Goal: Transaction & Acquisition: Purchase product/service

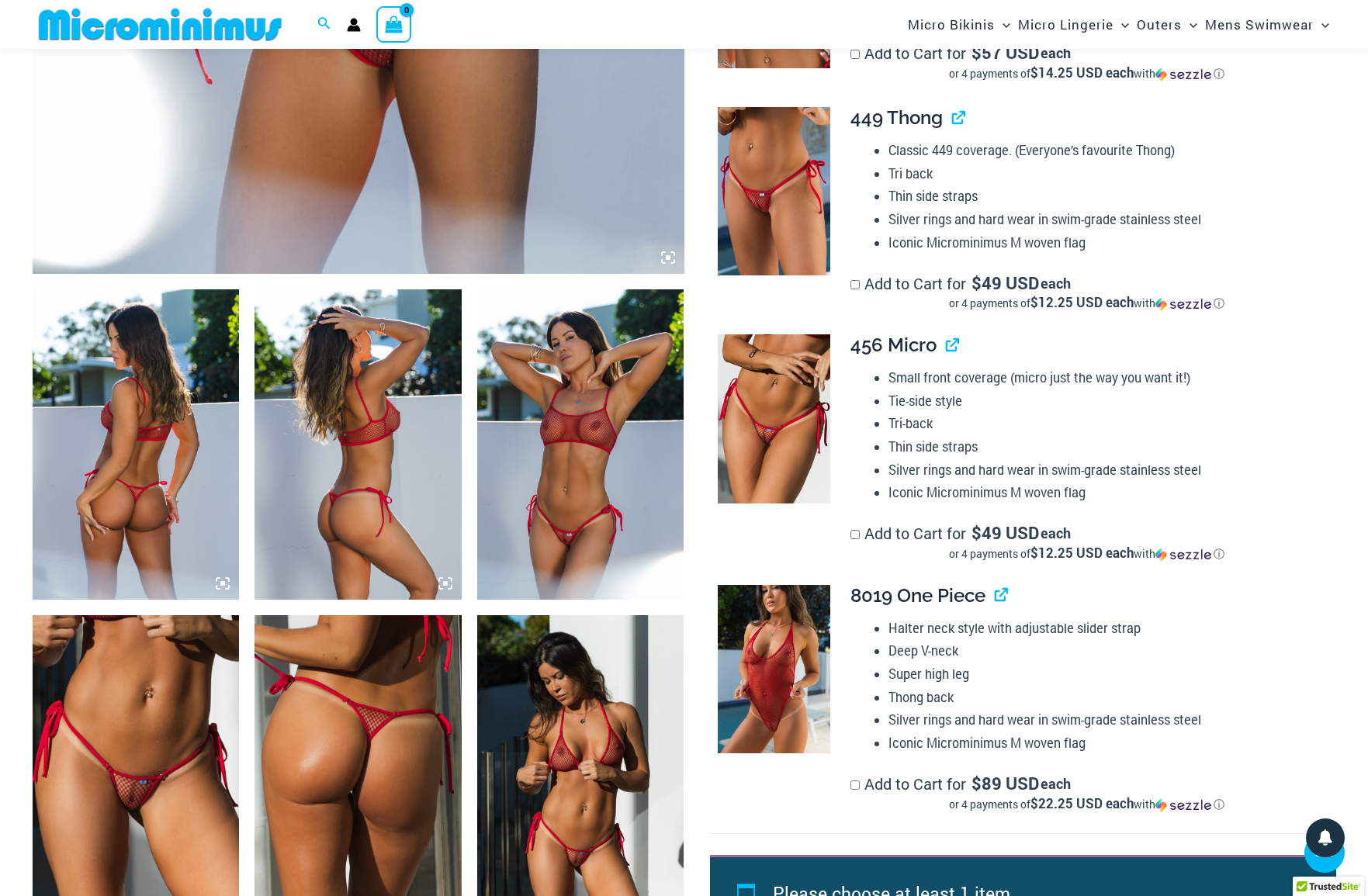
scroll to position [844, 0]
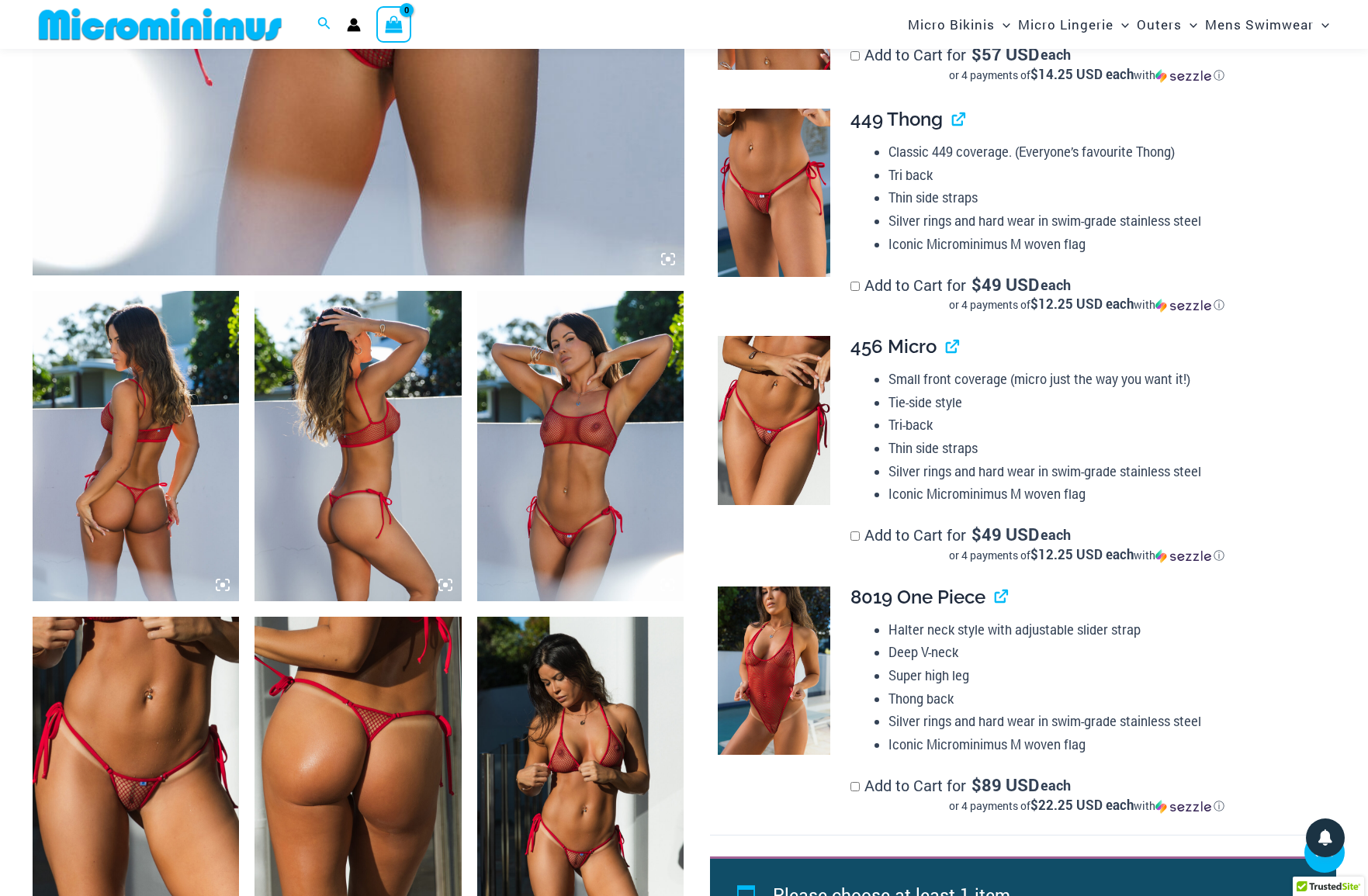
click at [547, 774] on img at bounding box center [581, 772] width 207 height 310
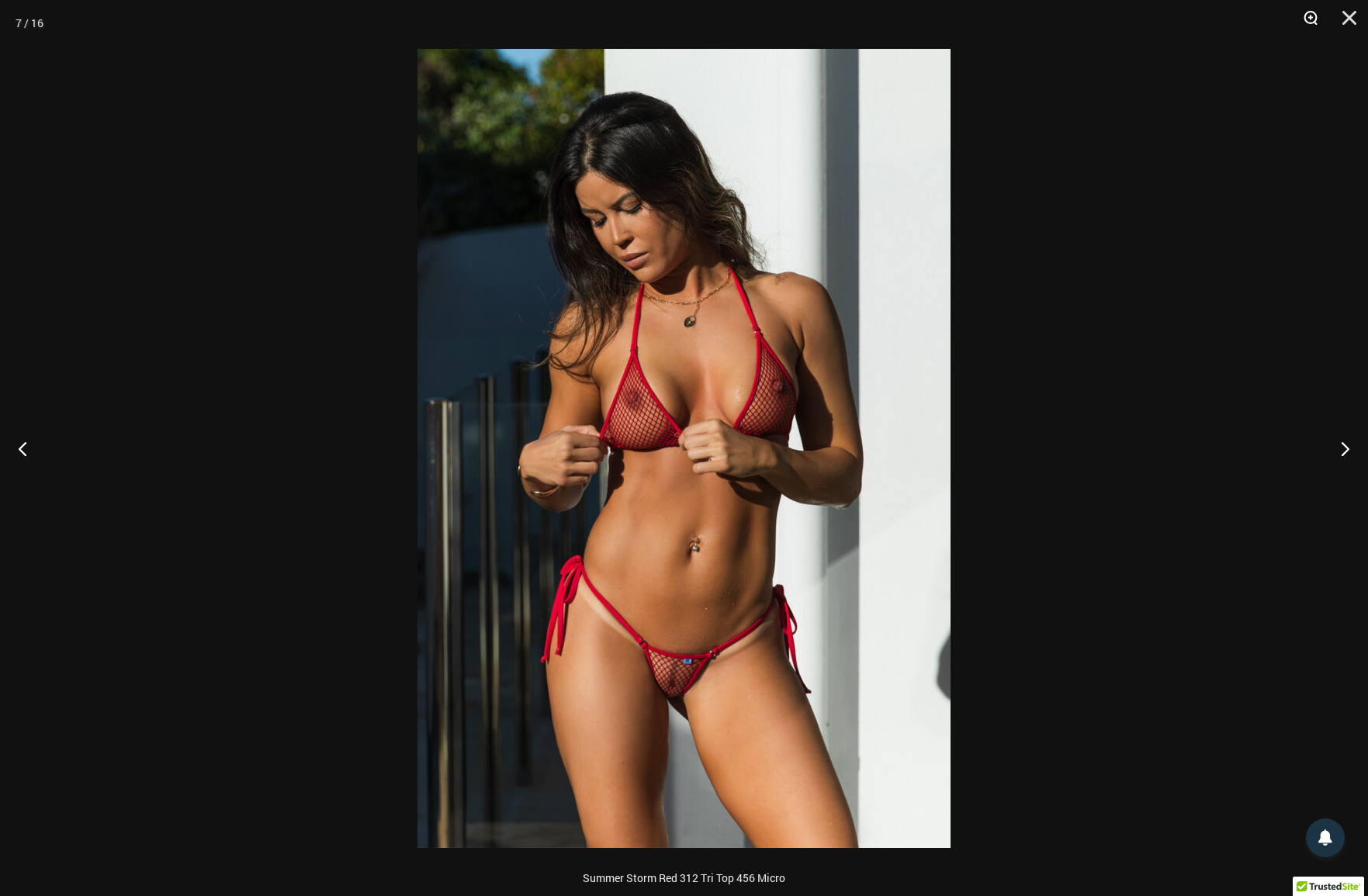
click at [1313, 17] on button "Zoom" at bounding box center [1305, 23] width 39 height 47
click at [1352, 454] on button "Next" at bounding box center [1338, 449] width 58 height 78
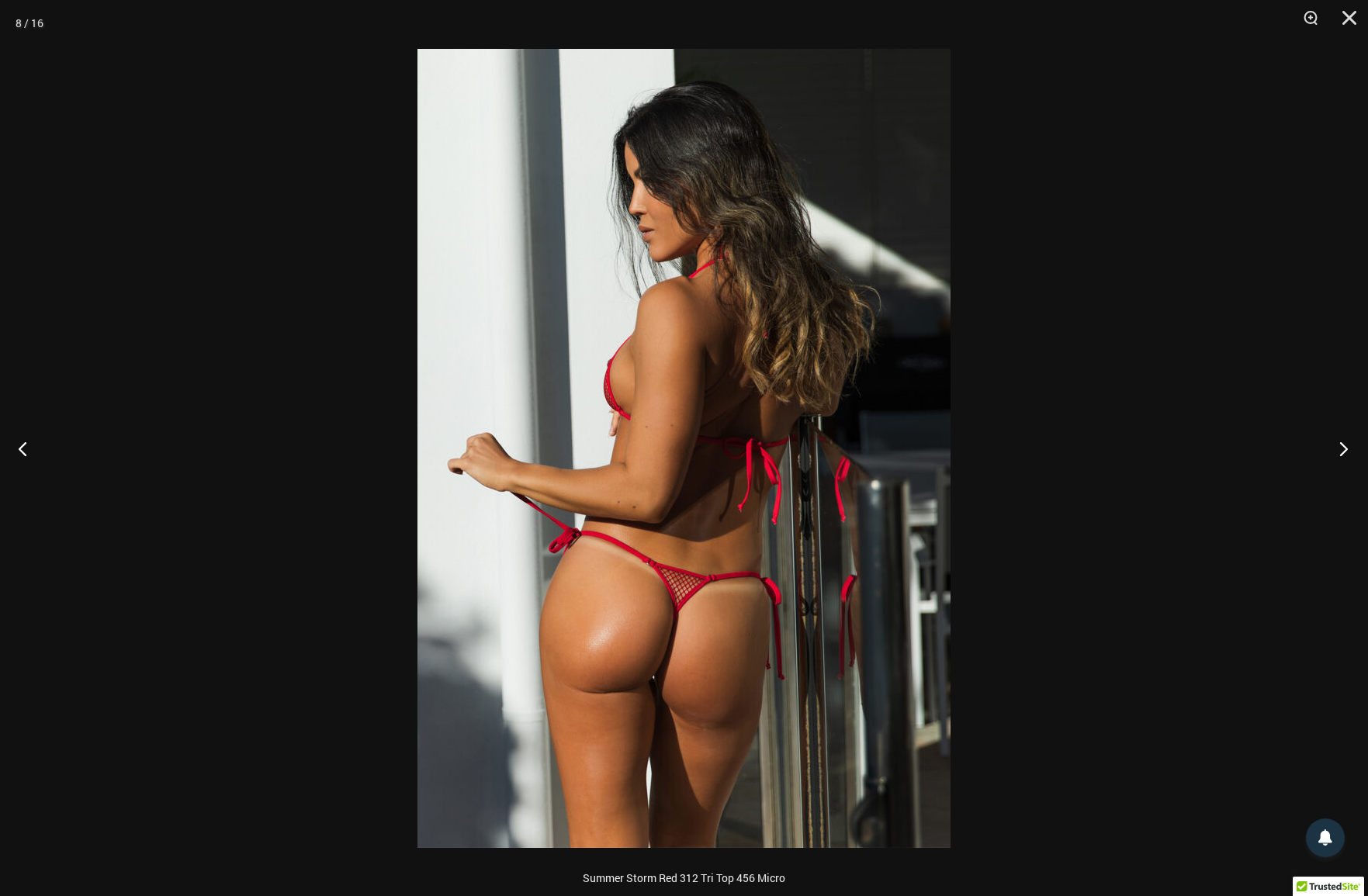
click at [1352, 454] on button "Next" at bounding box center [1338, 449] width 58 height 78
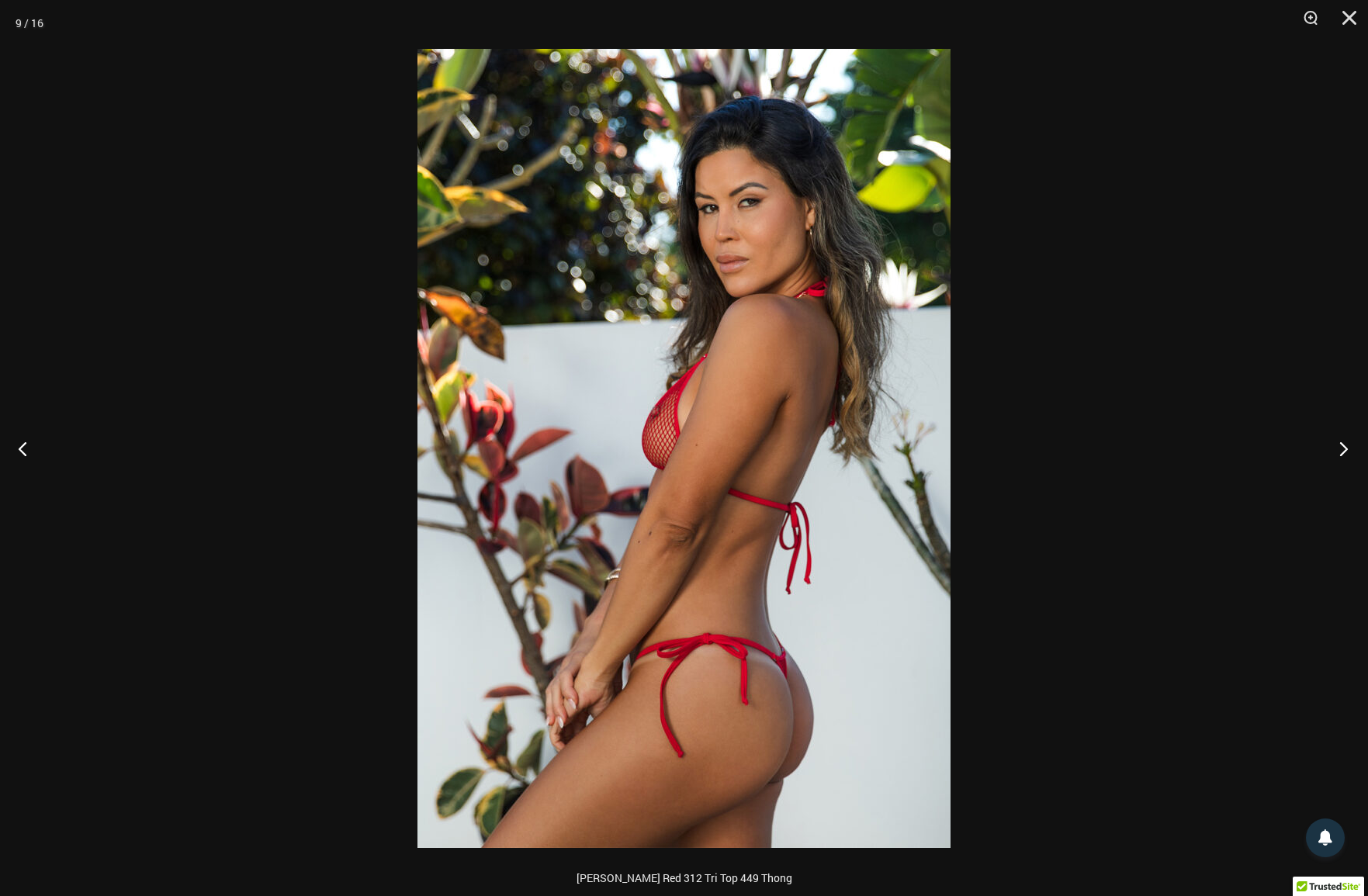
click at [1352, 454] on button "Next" at bounding box center [1338, 449] width 58 height 78
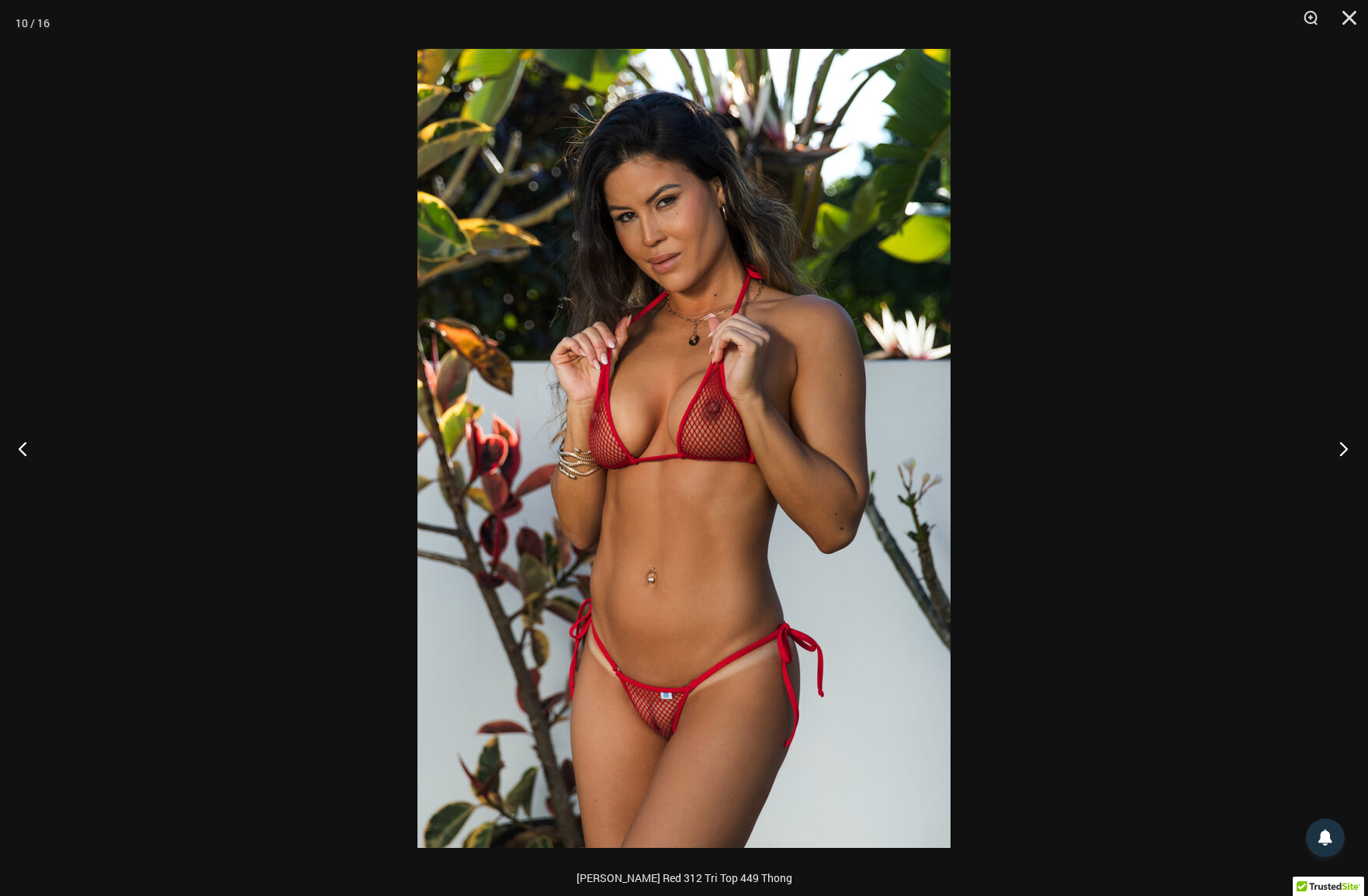
click at [1352, 454] on button "Next" at bounding box center [1338, 449] width 58 height 78
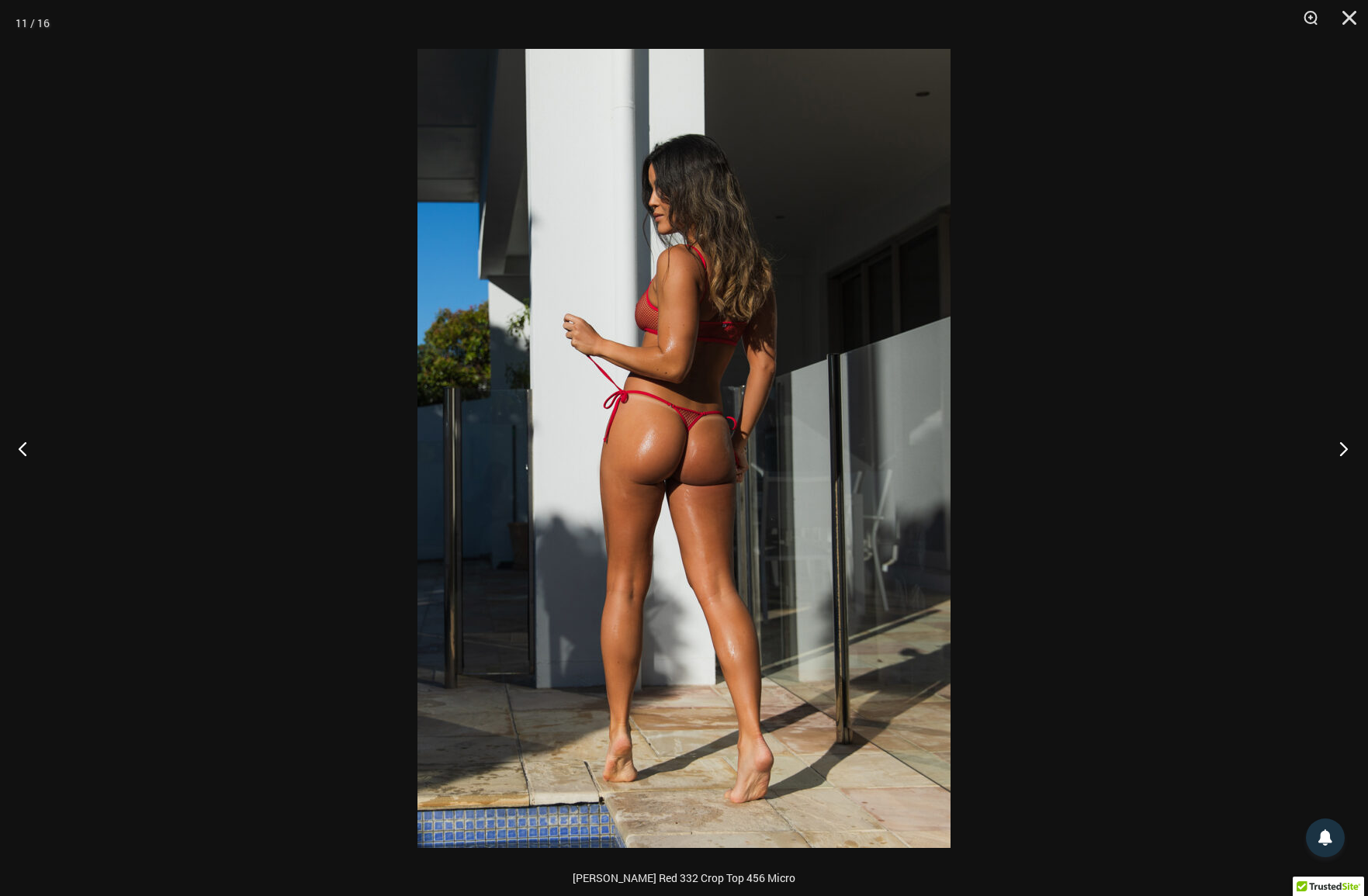
click at [1352, 454] on button "Next" at bounding box center [1338, 449] width 58 height 78
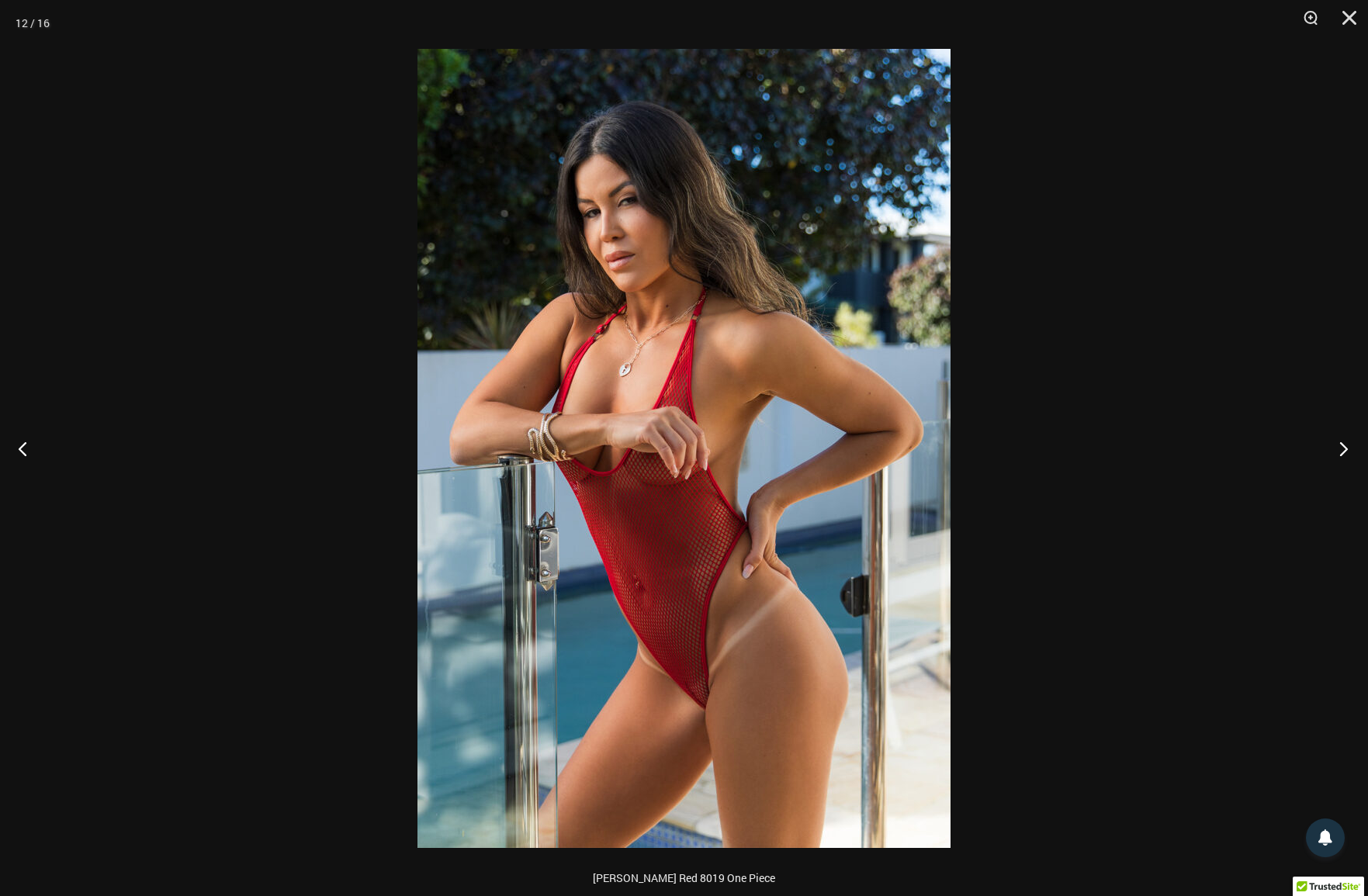
click at [1351, 453] on button "Next" at bounding box center [1338, 449] width 58 height 78
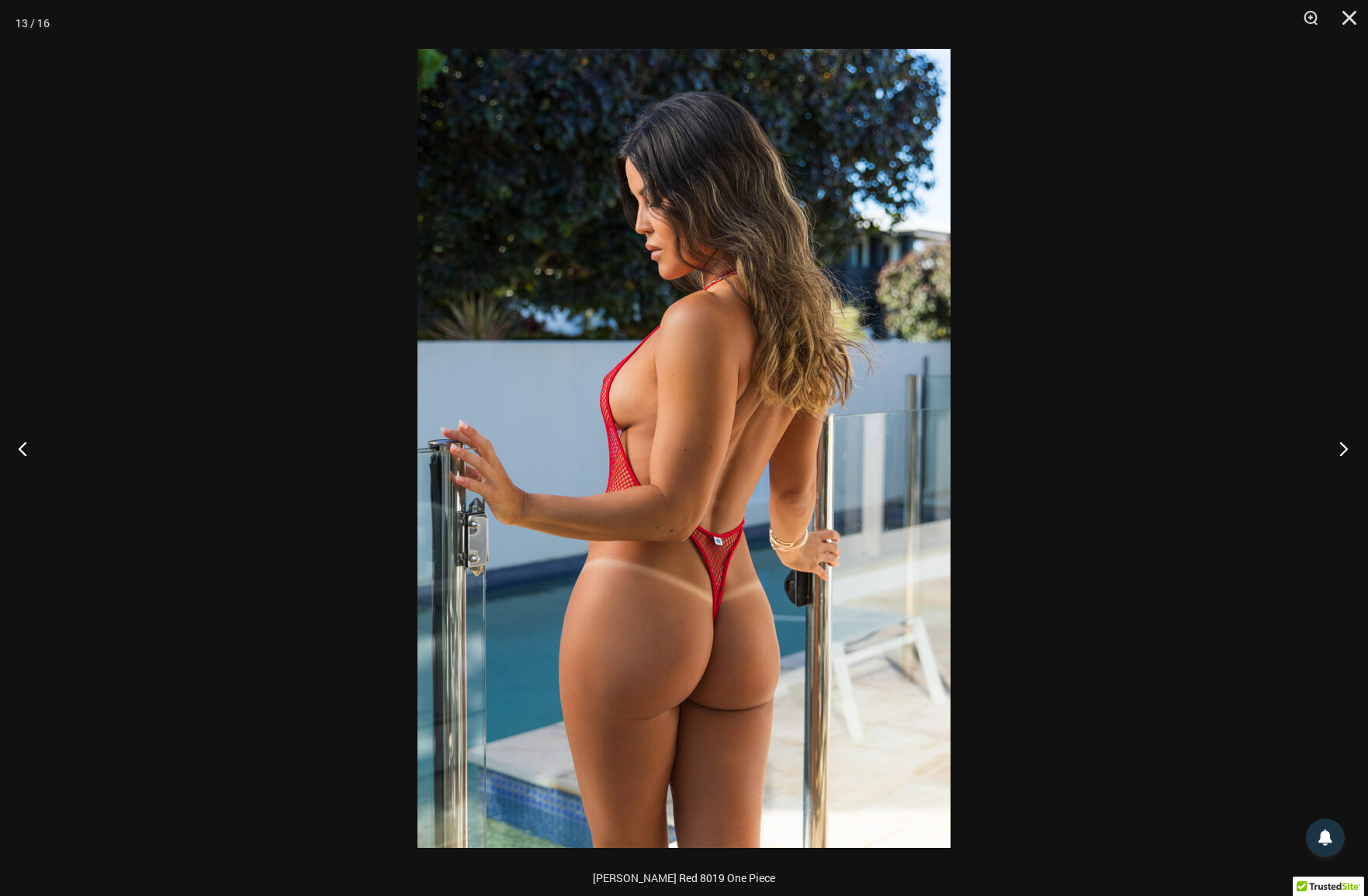
click at [1351, 453] on button "Next" at bounding box center [1338, 449] width 58 height 78
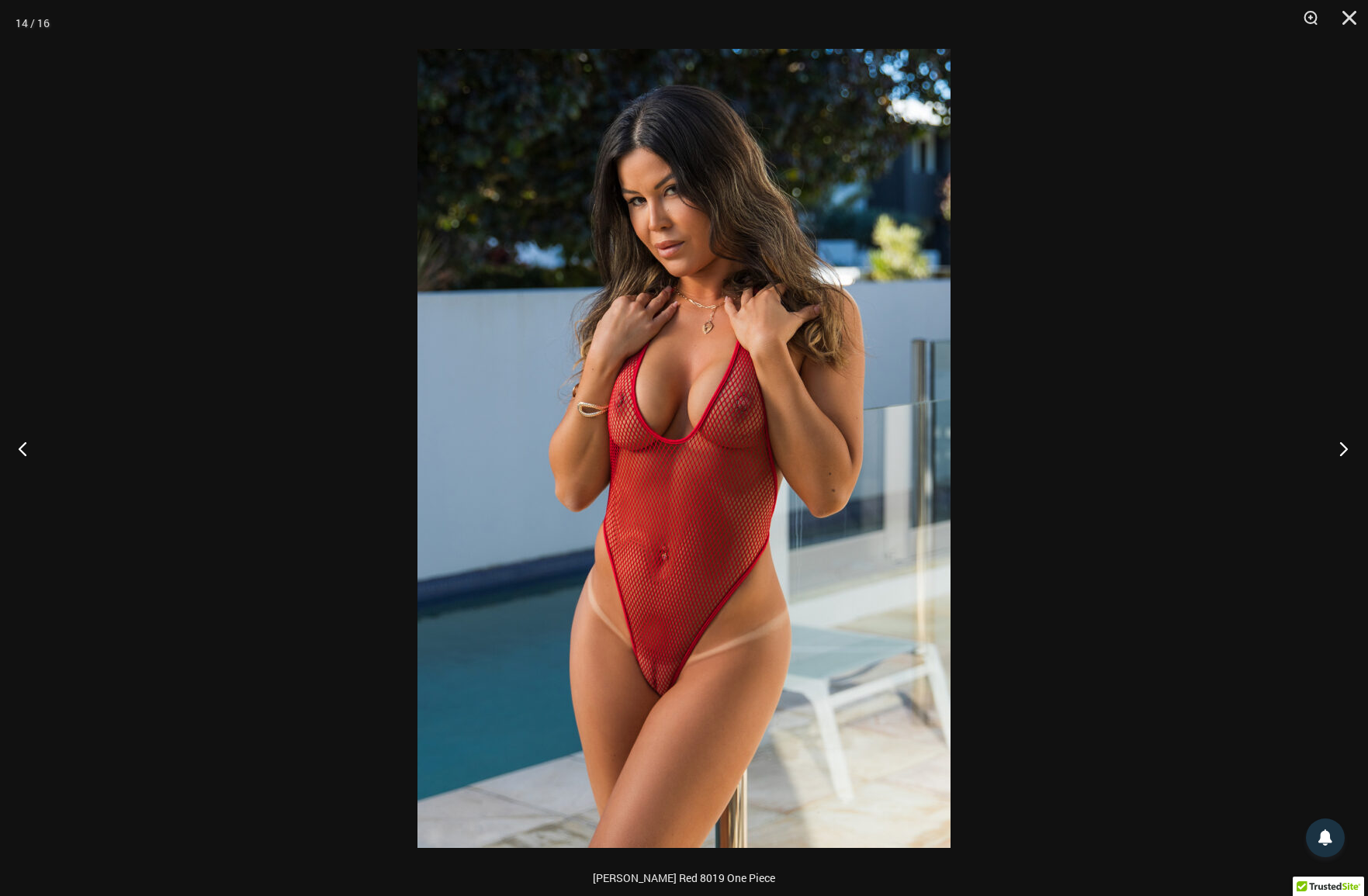
click at [1351, 453] on button "Next" at bounding box center [1338, 449] width 58 height 78
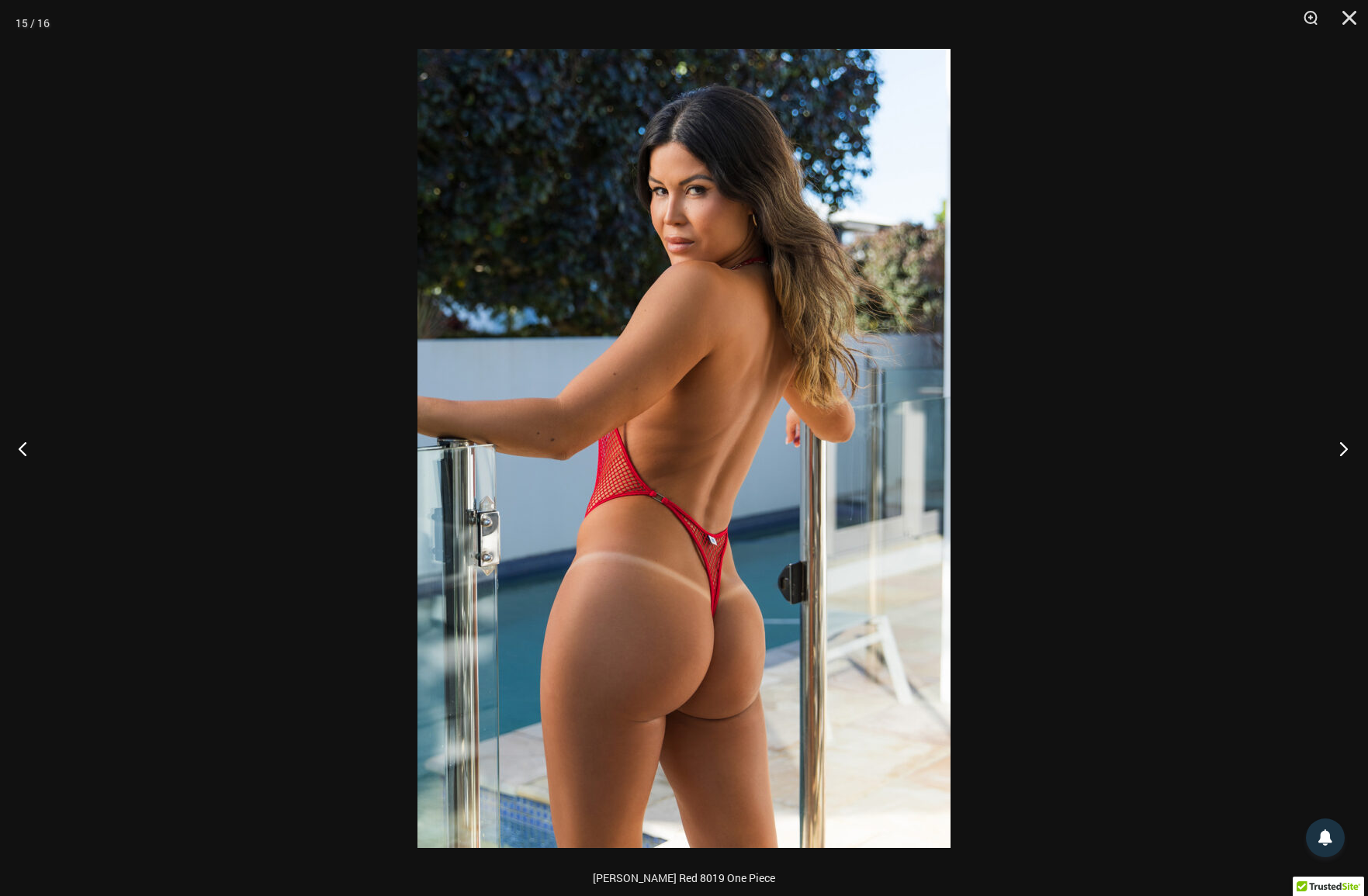
click at [1351, 453] on button "Next" at bounding box center [1338, 449] width 58 height 78
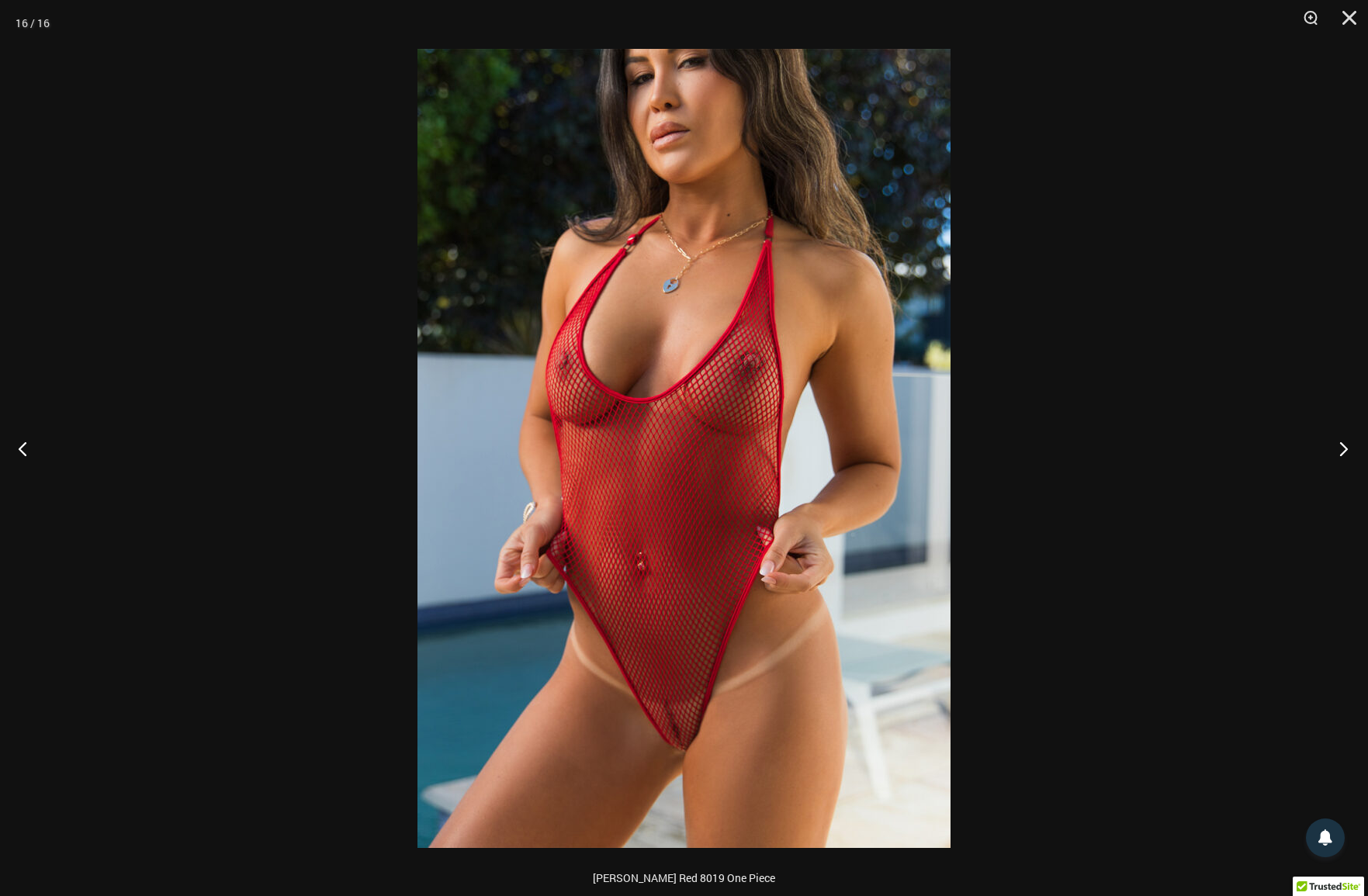
click at [1351, 453] on button "Next" at bounding box center [1338, 449] width 58 height 78
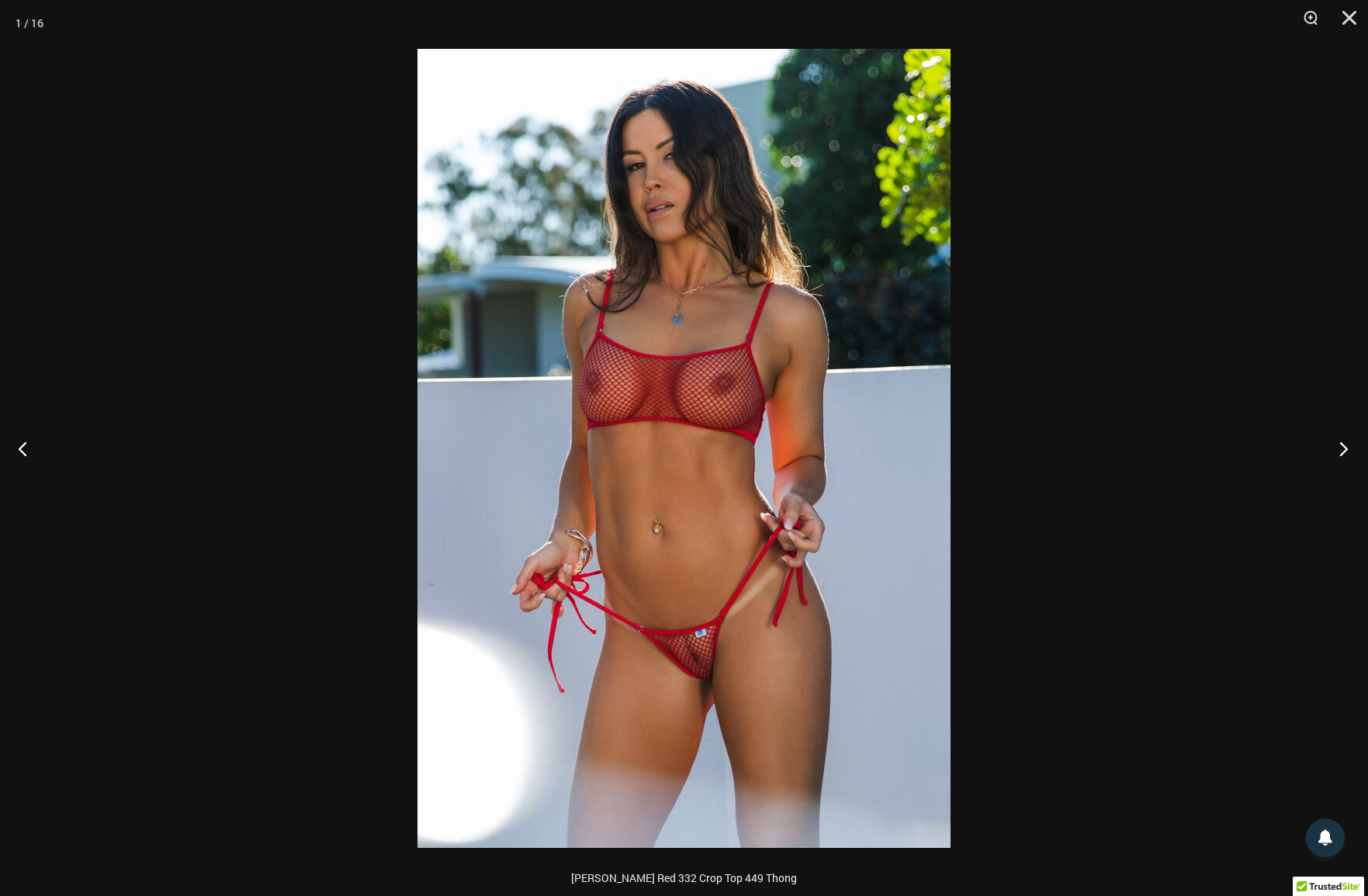
click at [1351, 453] on button "Next" at bounding box center [1338, 449] width 58 height 78
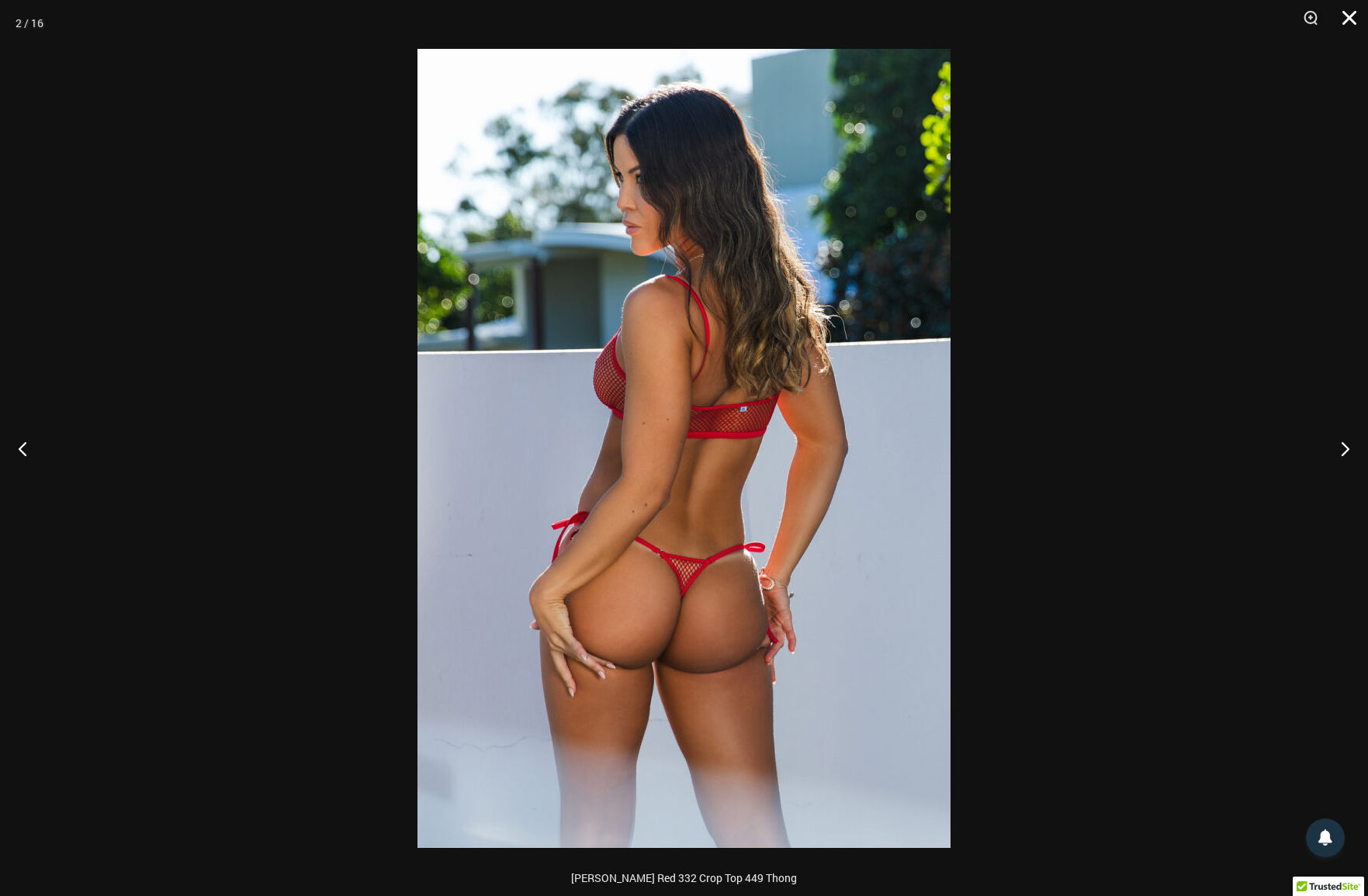
click at [1348, 21] on button "Close" at bounding box center [1344, 23] width 39 height 47
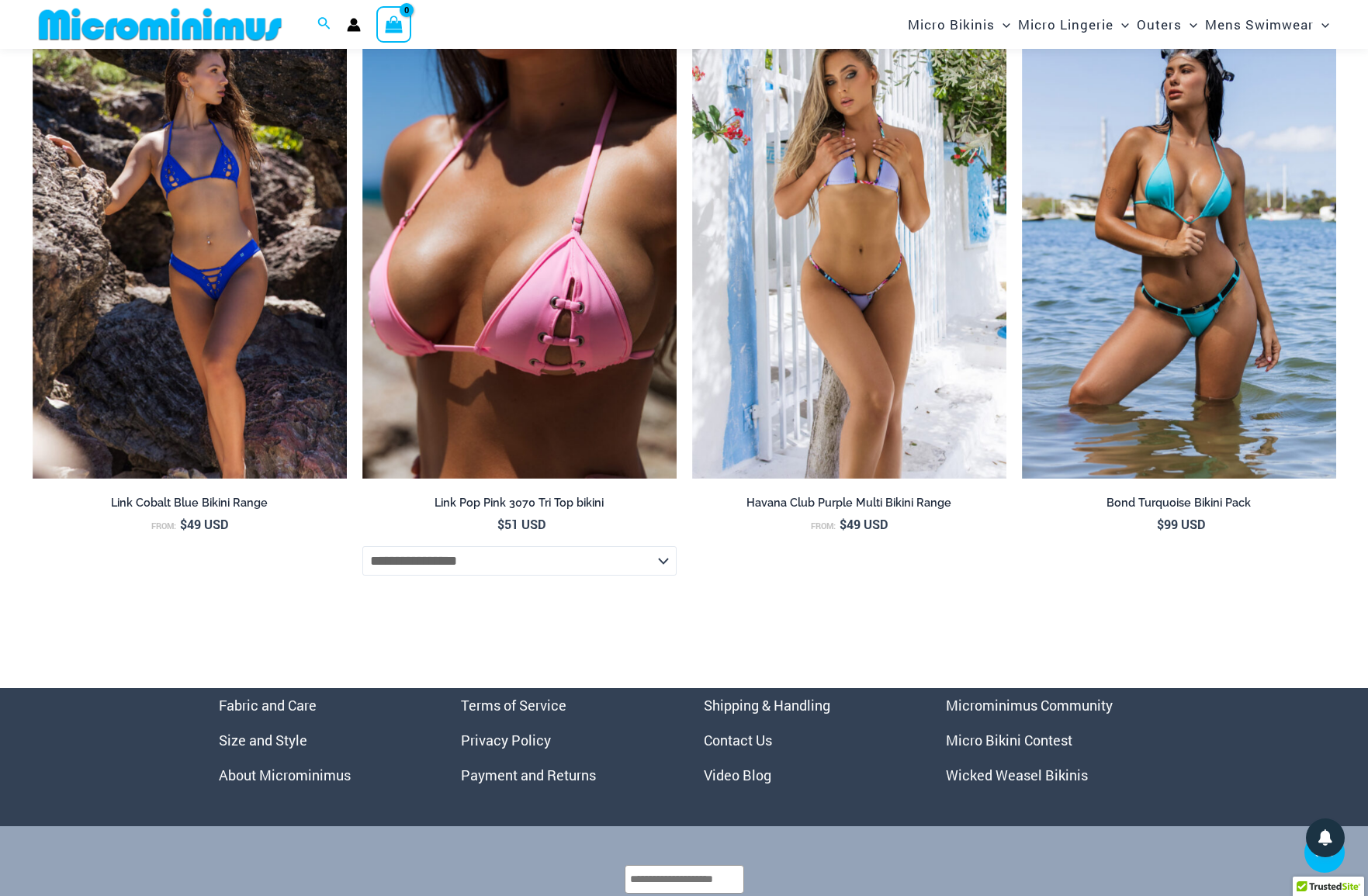
scroll to position [5927, 0]
